Goal: Connect with others: Connect with other users

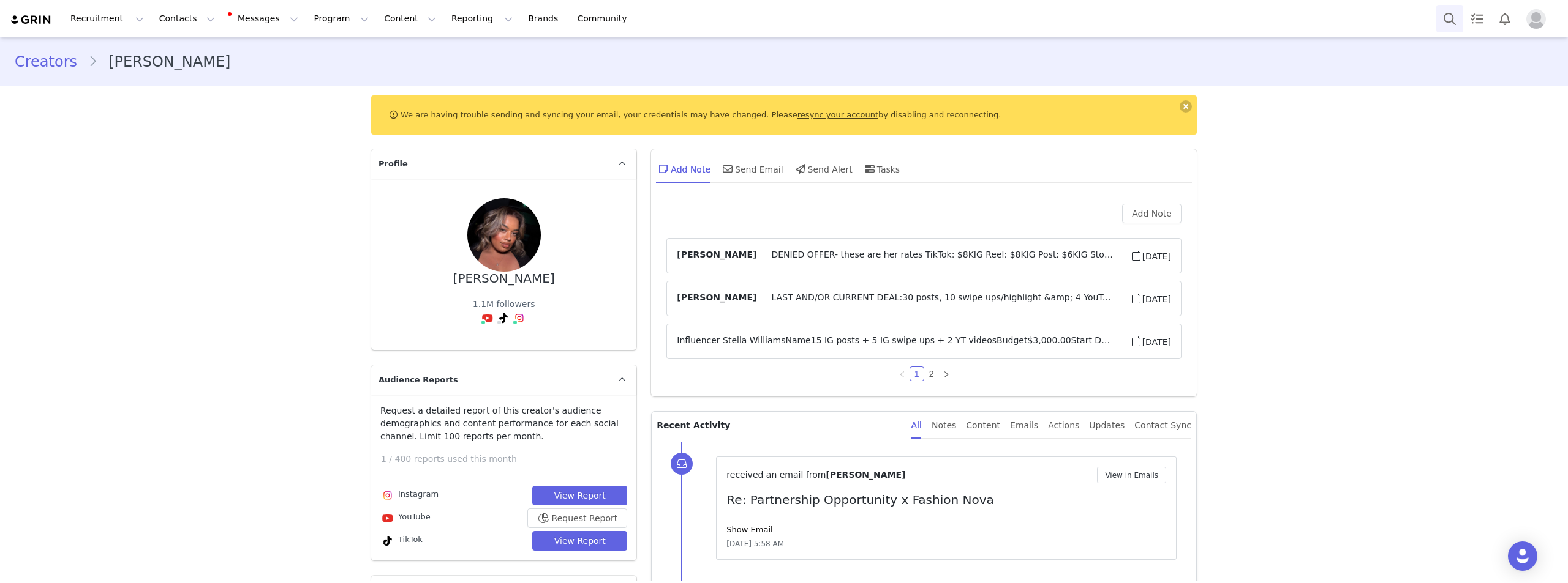
scroll to position [84, 0]
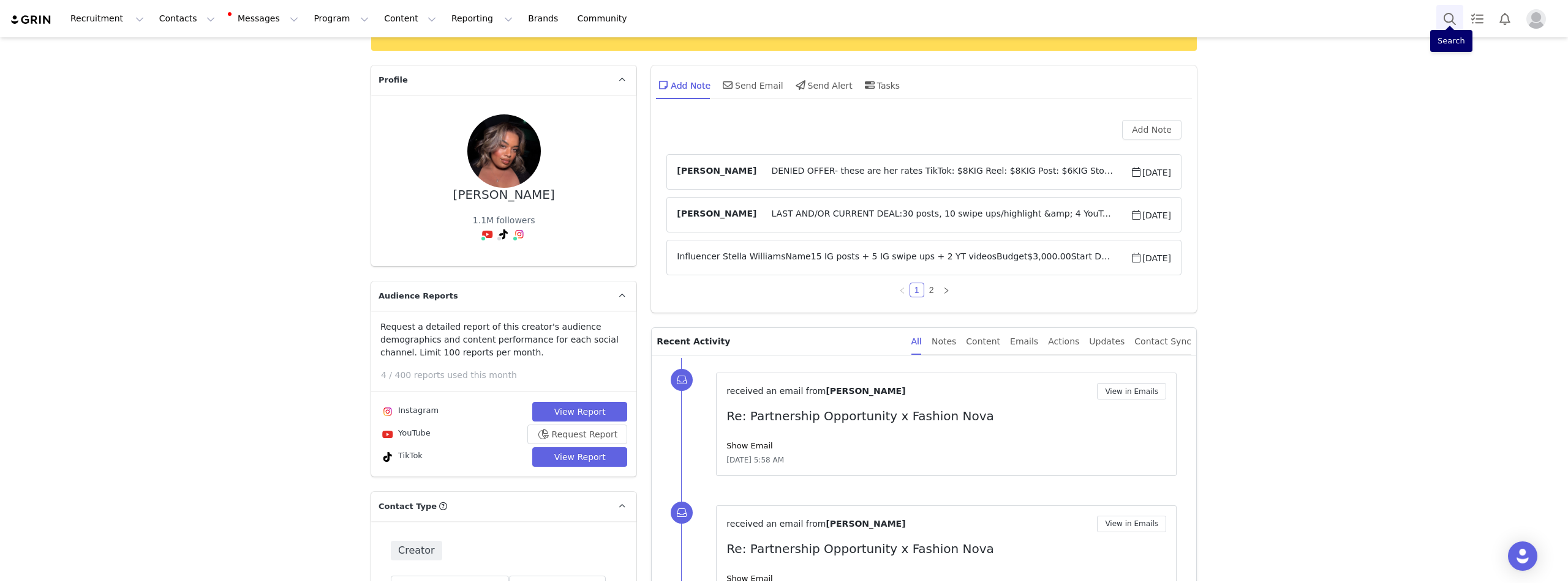
click at [1450, 16] on button "Search" at bounding box center [1450, 18] width 27 height 28
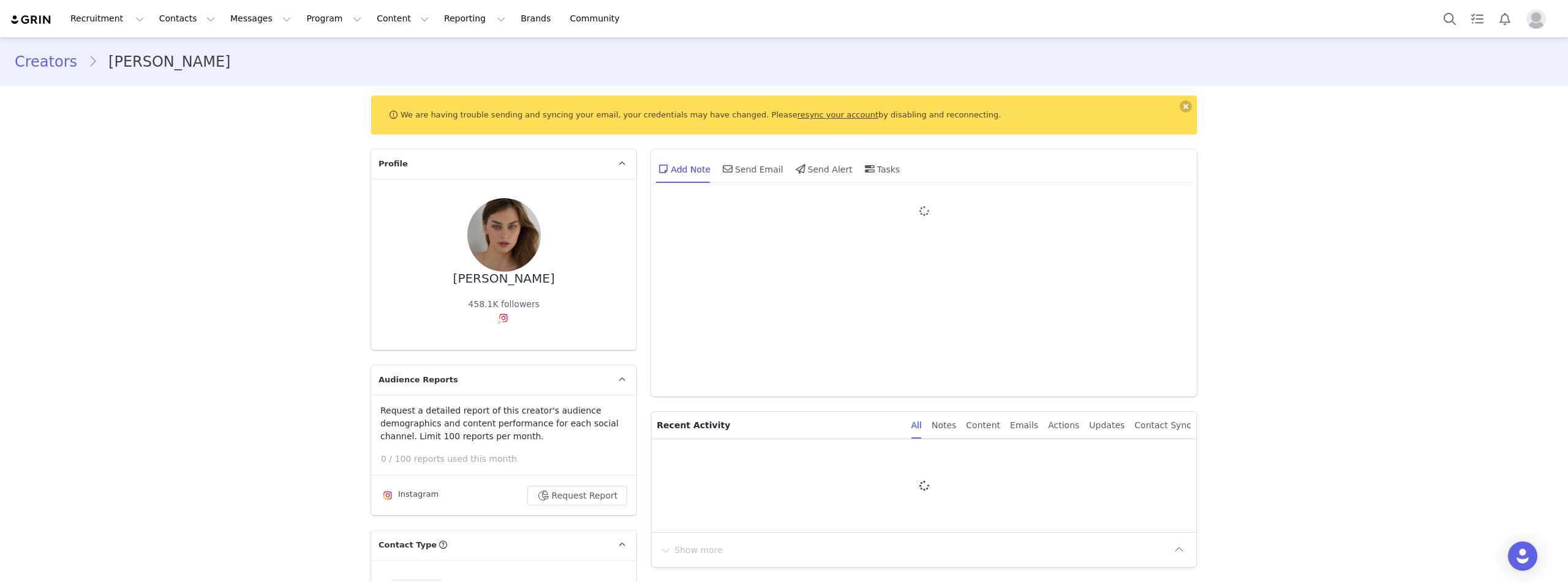
type input "+1 ([GEOGRAPHIC_DATA])"
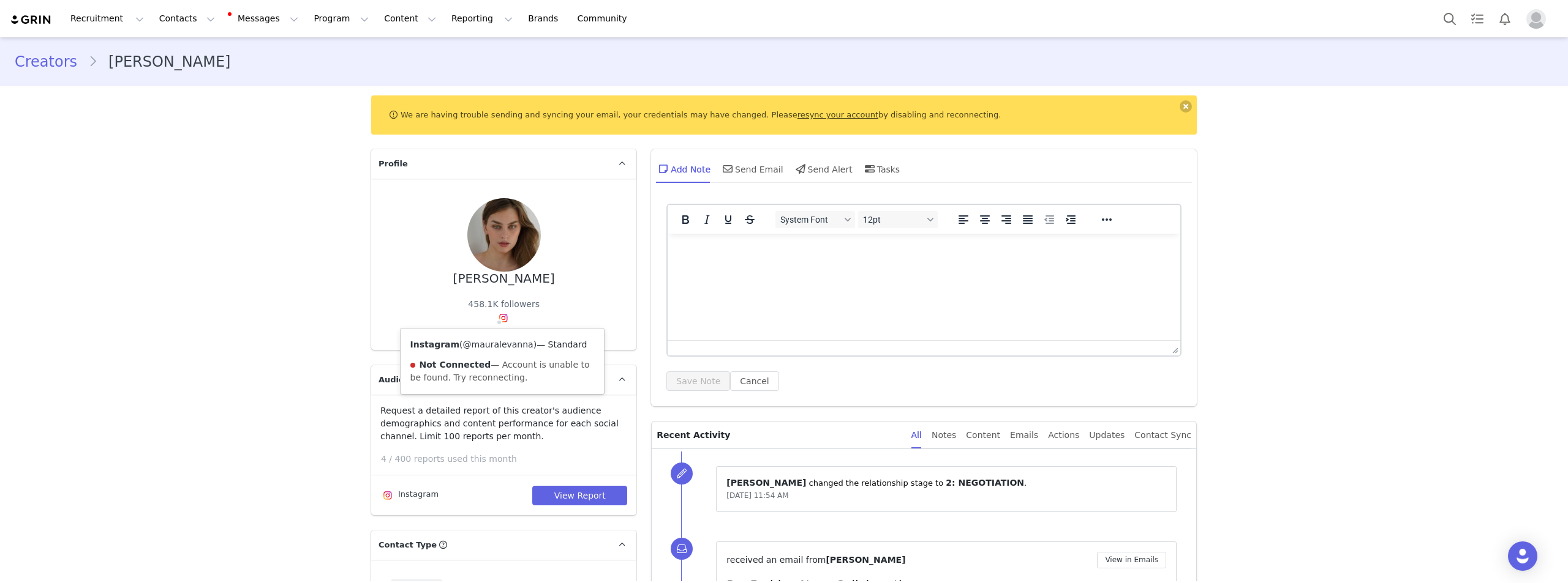
click at [494, 343] on link "@mauralevanna" at bounding box center [499, 344] width 70 height 10
